Goal: Leave review/rating: Leave review/rating

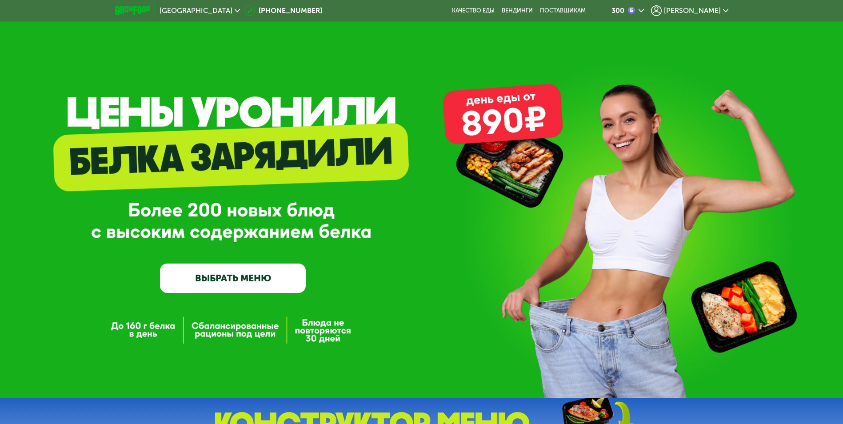
click at [709, 9] on span "[PERSON_NAME]" at bounding box center [692, 10] width 57 height 7
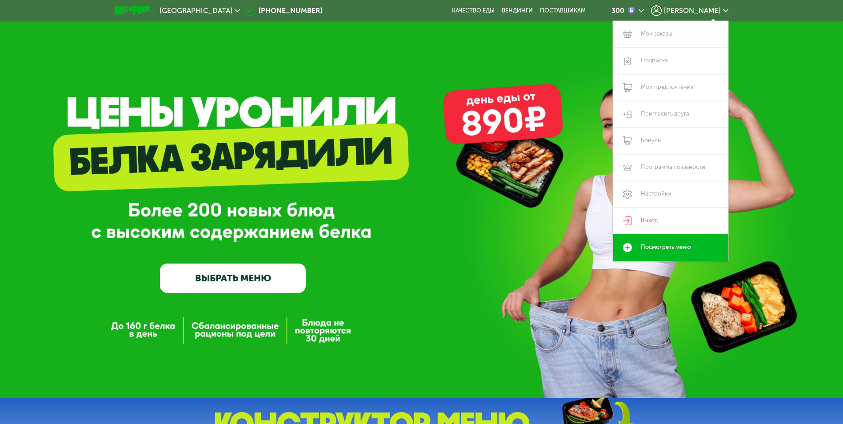
click at [662, 31] on link "Мои заказы" at bounding box center [671, 34] width 116 height 27
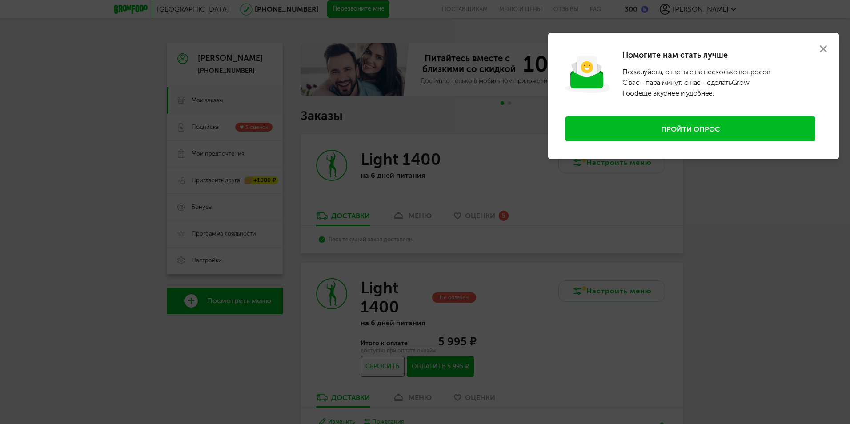
click at [702, 124] on button "Пройти опрос" at bounding box center [690, 128] width 250 height 25
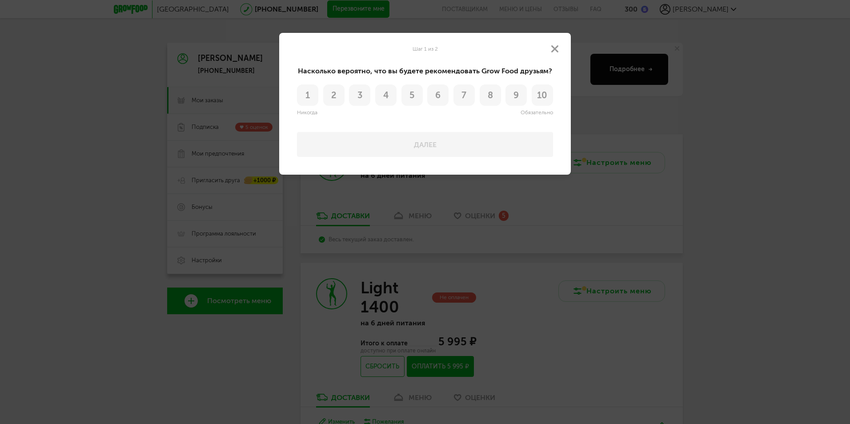
click at [437, 96] on span "6" at bounding box center [437, 95] width 5 height 9
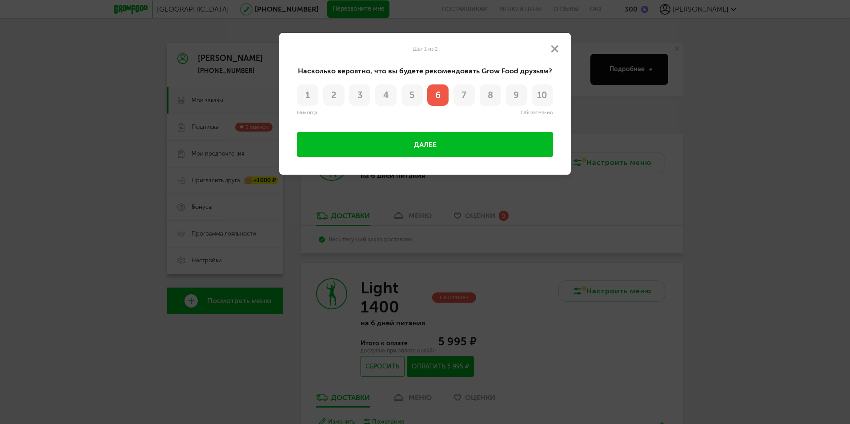
click at [428, 144] on button "Далее" at bounding box center [425, 144] width 256 height 25
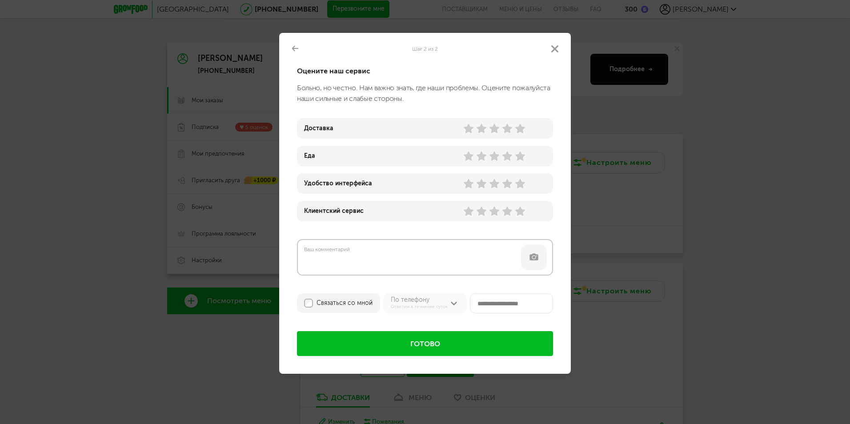
click at [521, 128] on use at bounding box center [520, 128] width 10 height 9
click at [493, 157] on use at bounding box center [494, 156] width 10 height 9
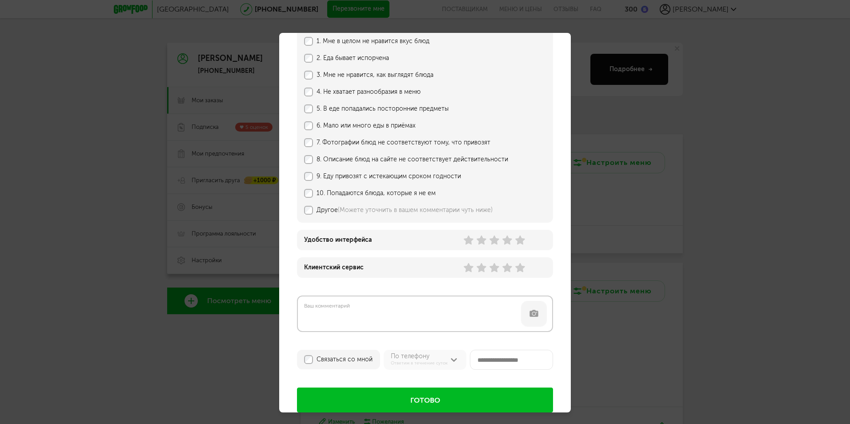
scroll to position [163, 0]
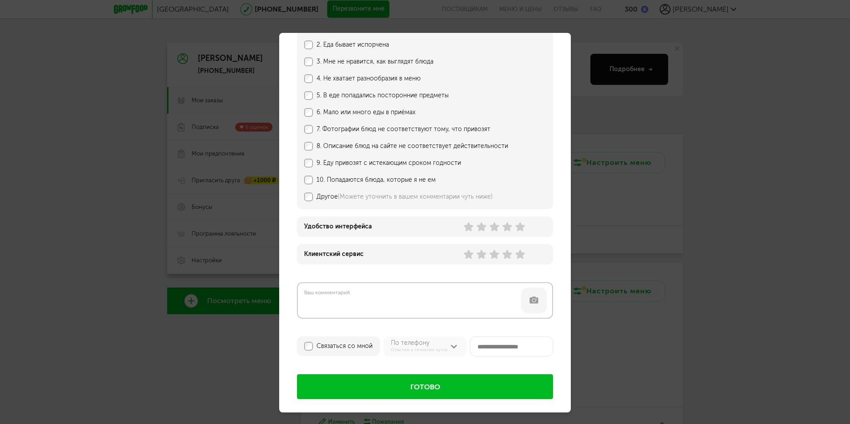
click at [494, 227] on use at bounding box center [494, 226] width 10 height 9
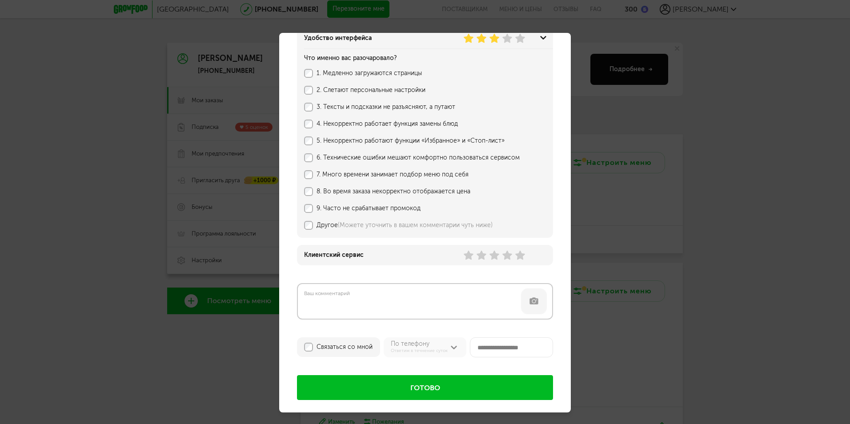
scroll to position [357, 0]
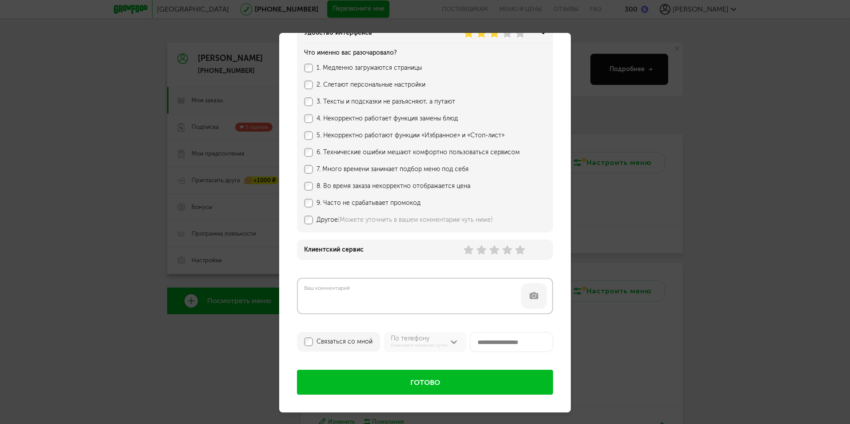
click at [520, 251] on use at bounding box center [520, 249] width 10 height 9
click at [412, 384] on button "Готово" at bounding box center [425, 382] width 256 height 25
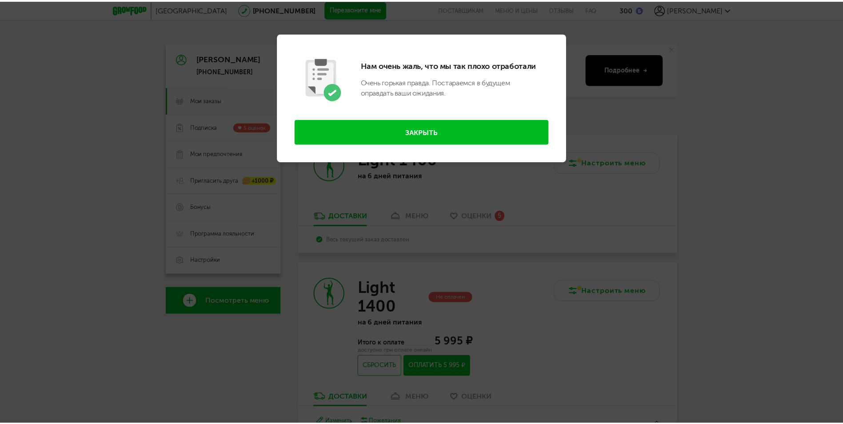
scroll to position [0, 0]
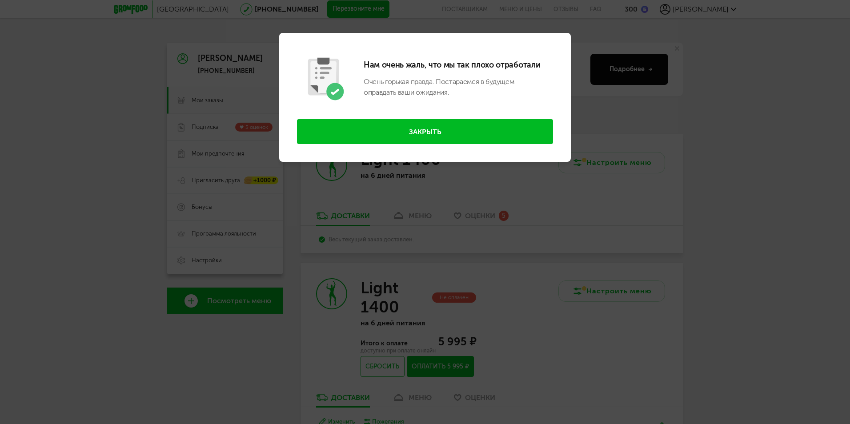
click at [428, 132] on button "Закрыть" at bounding box center [425, 131] width 256 height 25
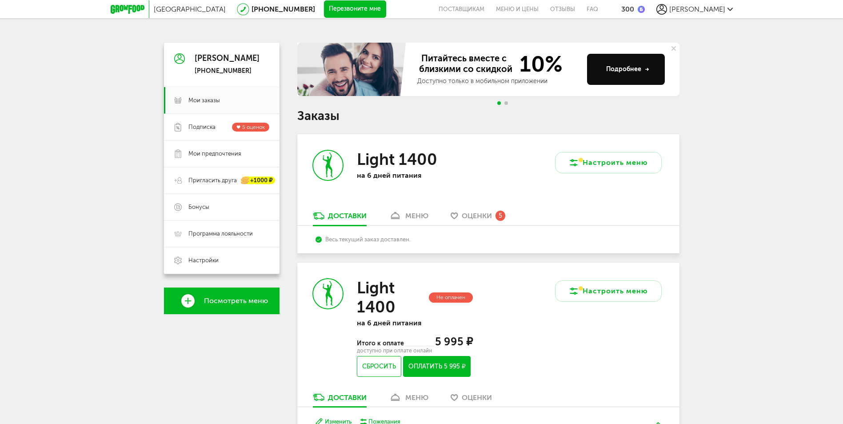
click at [477, 215] on span "Оценки" at bounding box center [477, 216] width 30 height 8
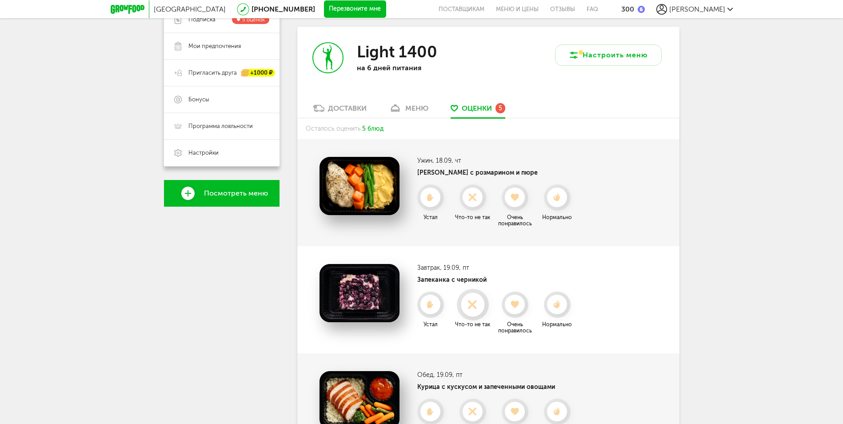
scroll to position [97, 0]
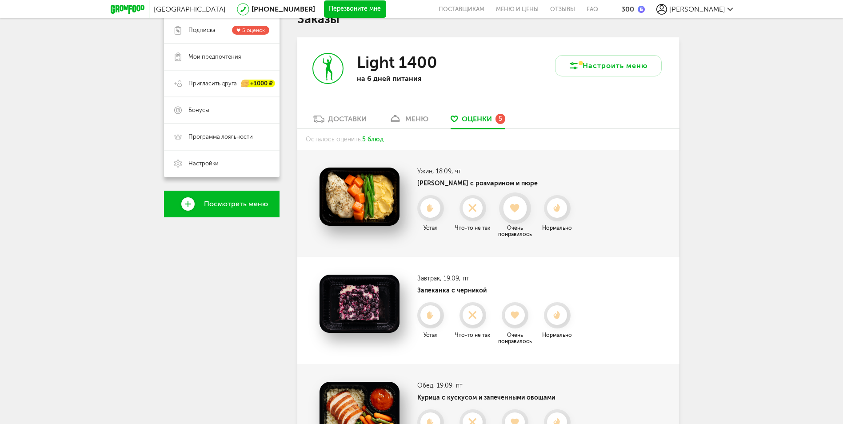
click at [518, 211] on icon at bounding box center [515, 209] width 24 height 10
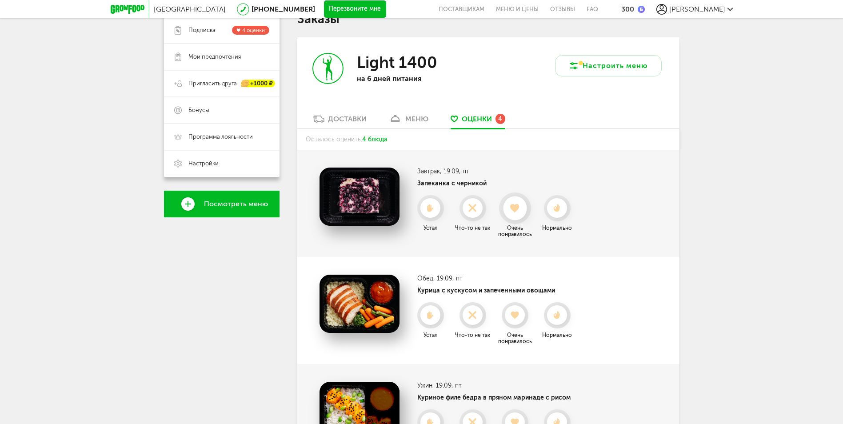
click at [509, 211] on icon at bounding box center [515, 209] width 24 height 10
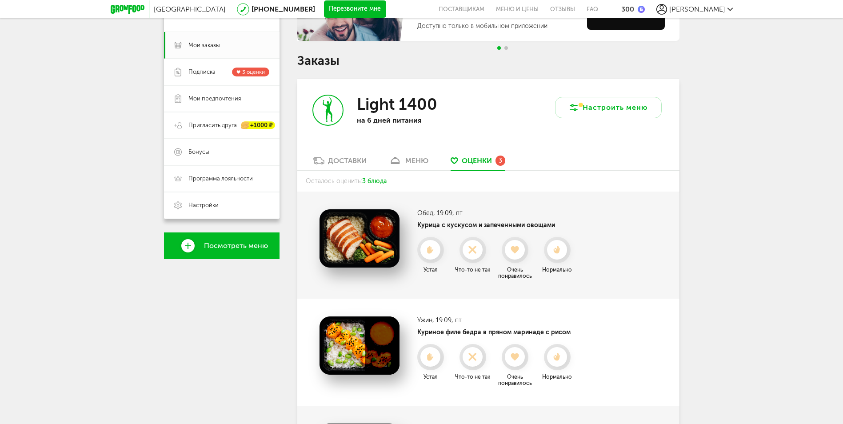
scroll to position [0, 0]
